Goal: Check status: Check status

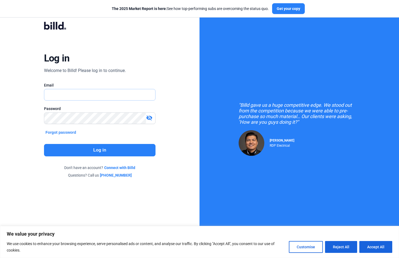
click at [61, 96] on input "text" at bounding box center [97, 94] width 106 height 11
type input "[PERSON_NAME][EMAIL_ADDRESS][DOMAIN_NAME]"
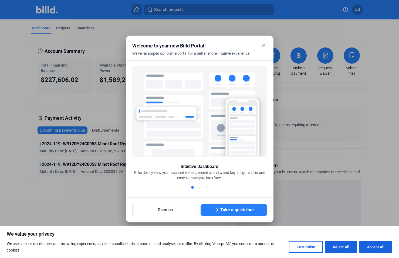
click at [264, 45] on mat-icon "close" at bounding box center [264, 45] width 6 height 6
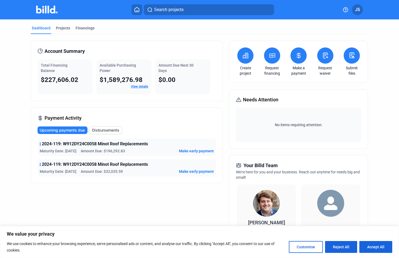
click at [111, 130] on span "Disbursements" at bounding box center [105, 130] width 27 height 5
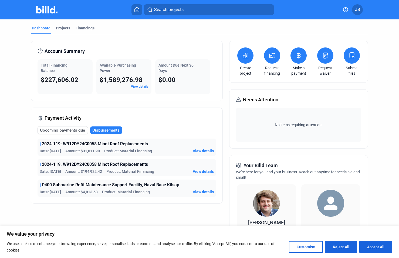
click at [199, 170] on span "View details" at bounding box center [203, 171] width 21 height 5
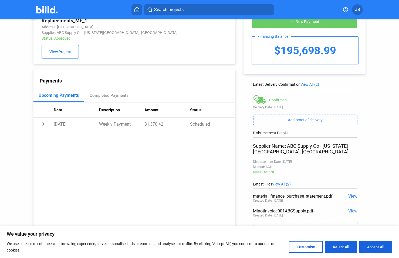
scroll to position [27, 0]
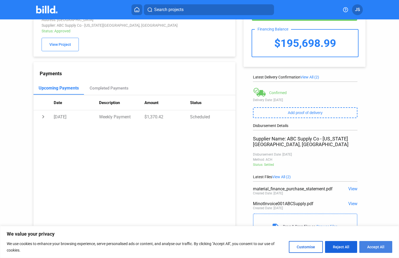
click at [372, 245] on button "Accept All" at bounding box center [375, 247] width 33 height 12
checkbox input "true"
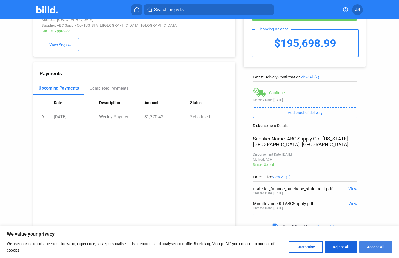
checkbox input "true"
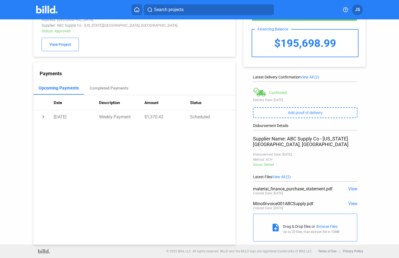
scroll to position [0, 0]
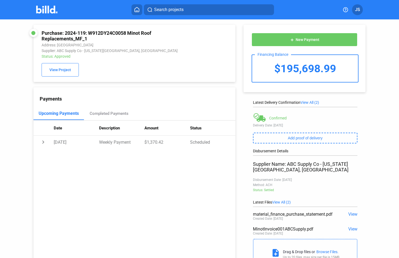
click at [305, 102] on span "View All (2)" at bounding box center [310, 102] width 19 height 4
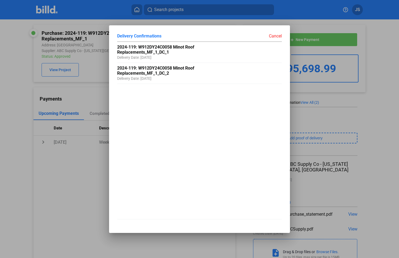
click at [276, 33] on div "Cancel" at bounding box center [241, 35] width 82 height 5
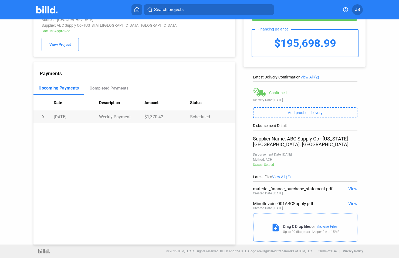
scroll to position [27, 0]
click at [351, 187] on span "View" at bounding box center [352, 189] width 9 height 5
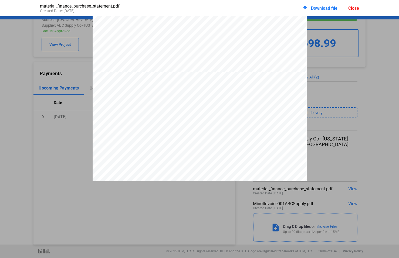
scroll to position [0, 0]
click at [319, 6] on span "Download file" at bounding box center [324, 8] width 26 height 5
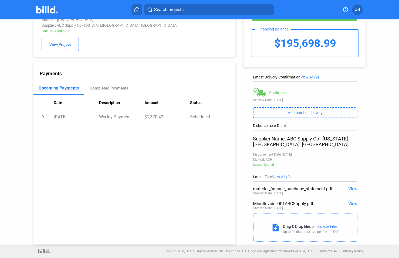
click at [350, 201] on span "View" at bounding box center [352, 203] width 9 height 5
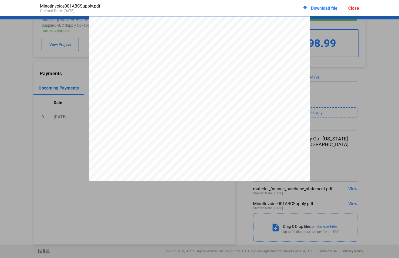
click at [203, 207] on pdf-viewer at bounding box center [199, 119] width 399 height 207
click at [354, 8] on div "Close" at bounding box center [353, 8] width 11 height 5
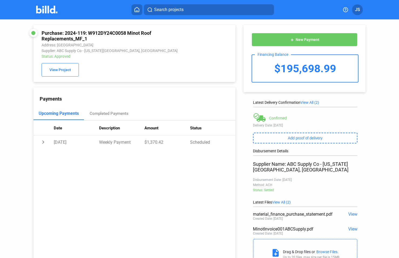
click at [310, 102] on span "View All (2)" at bounding box center [310, 102] width 19 height 4
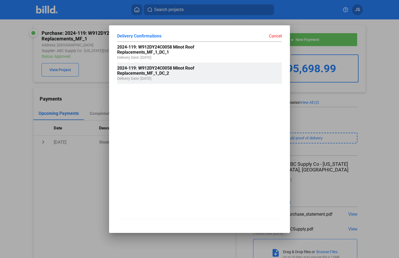
click at [146, 72] on span "Delivery Date: [DATE]" at bounding box center [134, 76] width 34 height 10
click at [161, 72] on span "2024-119: W912DY24C0058 Minot Roof Replacements_MF_1_DC_2" at bounding box center [155, 71] width 77 height 10
drag, startPoint x: 161, startPoint y: 72, endPoint x: 141, endPoint y: 71, distance: 20.0
click at [141, 71] on span "2024-119: W912DY24C0058 Minot Roof Replacements_MF_1_DC_2" at bounding box center [155, 71] width 77 height 10
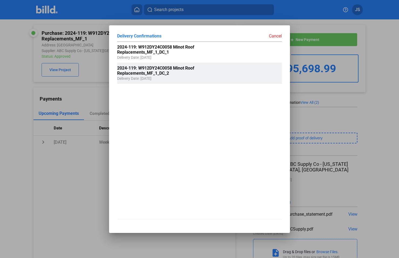
click at [141, 71] on span "2024-119: W912DY24C0058 Minot Roof Replacements_MF_1_DC_2" at bounding box center [155, 71] width 77 height 10
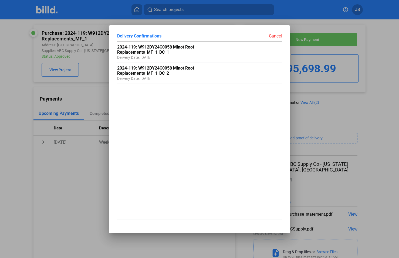
click at [276, 37] on div "Cancel" at bounding box center [241, 35] width 82 height 5
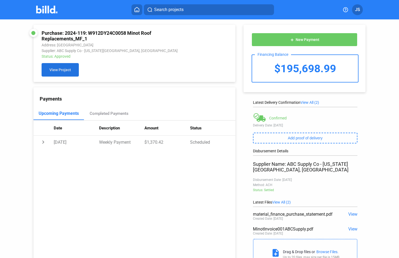
click at [52, 72] on span "View Project" at bounding box center [60, 70] width 22 height 4
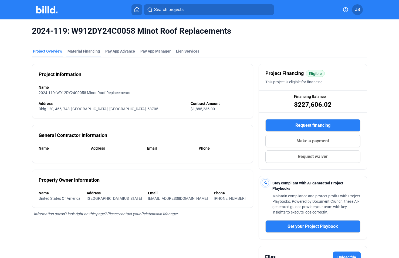
click at [77, 50] on div "Material Financing" at bounding box center [84, 51] width 32 height 5
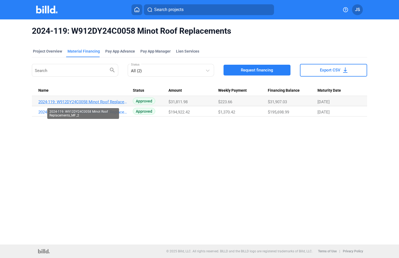
click at [104, 102] on link "2024-119: W912DY24C0058 Minot Roof Replacements_MF_2" at bounding box center [83, 102] width 90 height 5
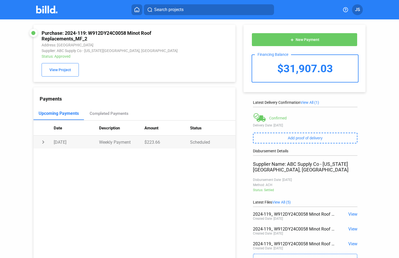
click at [140, 142] on td "Weekly Payment" at bounding box center [121, 142] width 45 height 13
click at [121, 157] on div "Weekly payments of $223.66 are due every [DATE]" at bounding box center [141, 153] width 176 height 5
click at [310, 102] on span "View All (1)" at bounding box center [310, 102] width 19 height 4
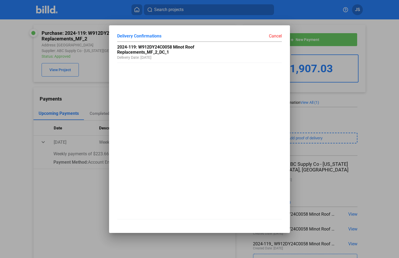
click at [275, 38] on div "Cancel" at bounding box center [241, 35] width 82 height 5
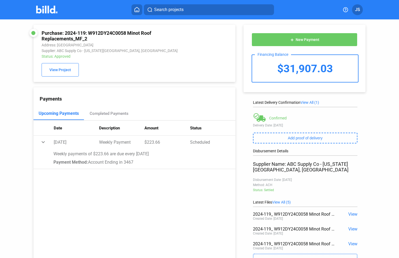
click at [63, 115] on div "Upcoming Payments" at bounding box center [59, 113] width 40 height 5
click at [102, 116] on div "Completed Payments" at bounding box center [109, 113] width 39 height 5
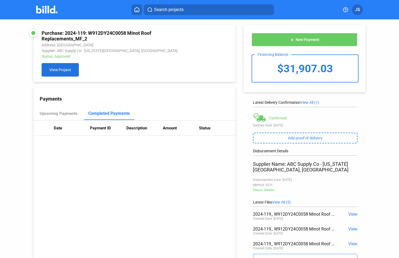
click at [57, 70] on span "View Project" at bounding box center [60, 70] width 22 height 4
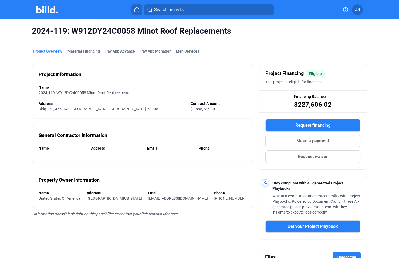
click at [111, 52] on div "Pay App Advance" at bounding box center [120, 51] width 30 height 5
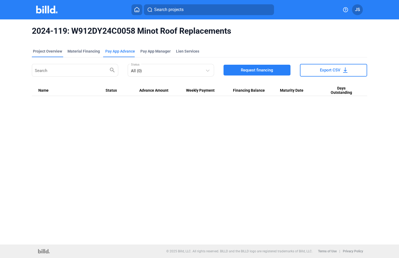
click at [53, 50] on div "Project Overview" at bounding box center [47, 51] width 29 height 5
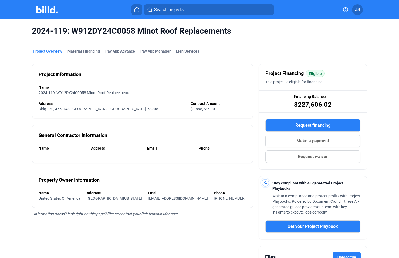
click at [137, 7] on icon at bounding box center [136, 9] width 5 height 5
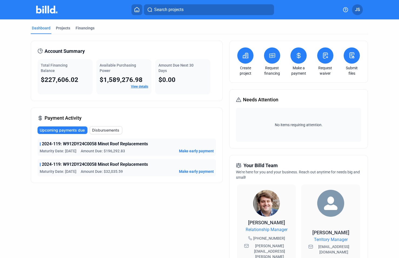
click at [103, 131] on span "Disbursements" at bounding box center [105, 130] width 27 height 5
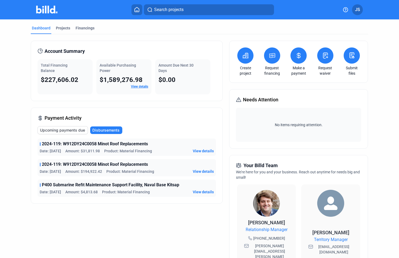
click at [207, 150] on span "View details" at bounding box center [203, 151] width 21 height 5
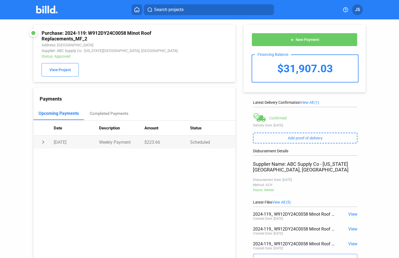
click at [110, 146] on td "Weekly Payment" at bounding box center [121, 142] width 45 height 13
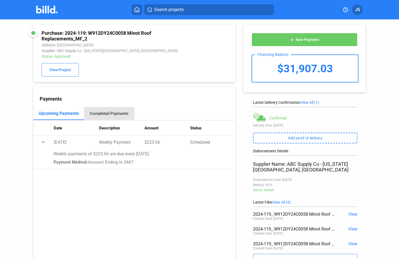
click at [111, 114] on div "Completed Payments" at bounding box center [109, 113] width 39 height 5
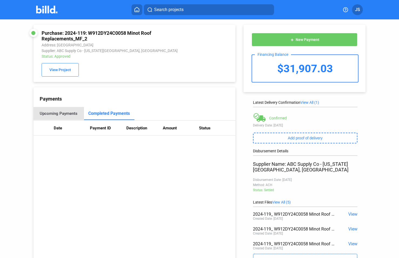
click at [48, 113] on div "Upcoming Payments" at bounding box center [58, 113] width 50 height 13
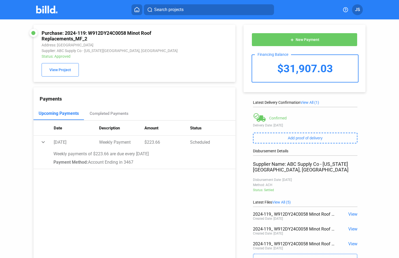
click at [311, 102] on span "View All (1)" at bounding box center [310, 102] width 19 height 4
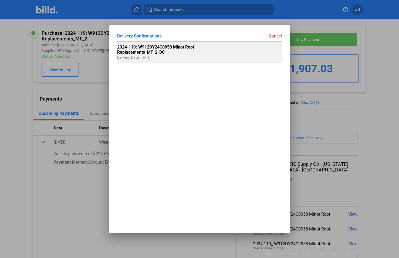
click at [133, 47] on span "2024-119: W912DY24C0058 Minot Roof Replacements_MF_2_DC_1" at bounding box center [155, 50] width 77 height 10
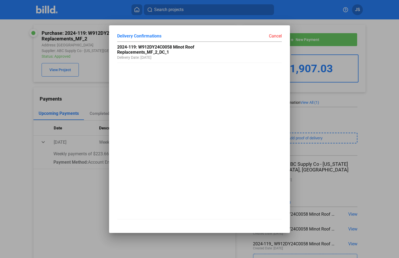
click at [275, 35] on div "Cancel" at bounding box center [241, 35] width 82 height 5
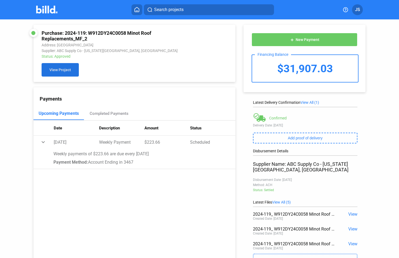
click at [64, 72] on span "View Project" at bounding box center [60, 70] width 22 height 4
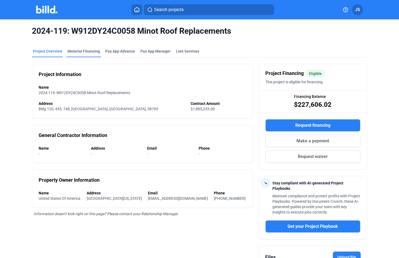
click at [84, 51] on div "Material Financing" at bounding box center [84, 51] width 32 height 5
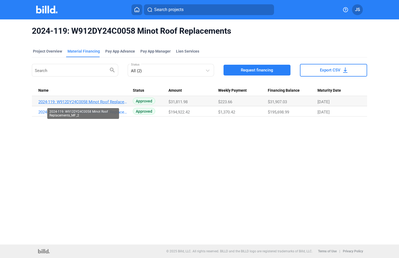
click at [113, 101] on link "2024-119: W912DY24C0058 Minot Roof Replacements_MF_2" at bounding box center [83, 102] width 90 height 5
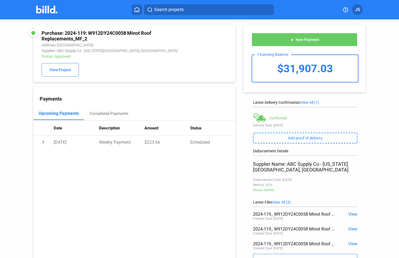
click at [292, 67] on div "$31,907.03" at bounding box center [305, 68] width 106 height 27
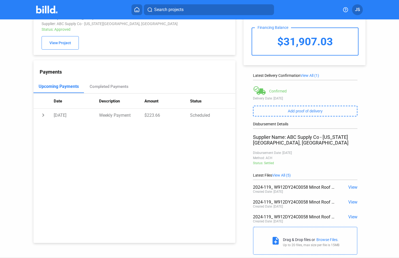
scroll to position [35, 0]
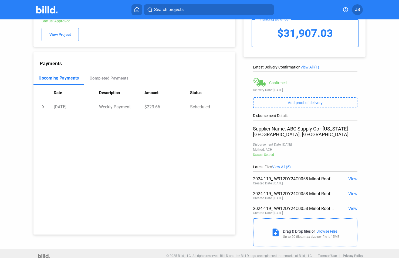
click at [282, 165] on span "View All (5)" at bounding box center [281, 167] width 19 height 4
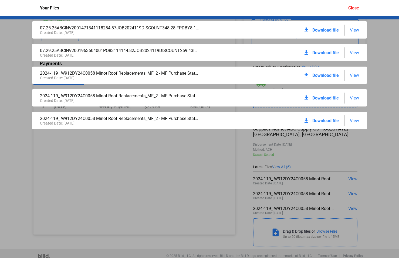
click at [325, 99] on span "Download file" at bounding box center [325, 98] width 26 height 5
click at [326, 98] on span "Download file" at bounding box center [325, 98] width 26 height 5
click at [306, 96] on mat-icon "download" at bounding box center [306, 98] width 6 height 6
